Goal: Task Accomplishment & Management: Use online tool/utility

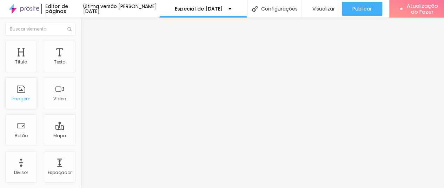
click at [20, 93] on div "Imagem" at bounding box center [21, 94] width 32 height 32
click at [25, 89] on div "Imagem" at bounding box center [21, 94] width 32 height 32
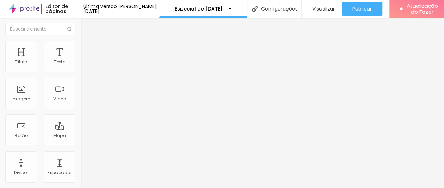
click at [81, 44] on img at bounding box center [84, 44] width 6 height 6
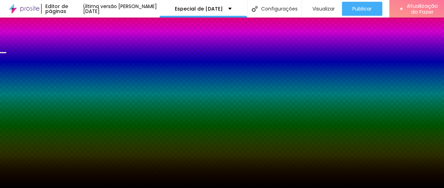
click at [85, 65] on font "Trocar imagem" at bounding box center [102, 62] width 34 height 6
